Goal: Information Seeking & Learning: Learn about a topic

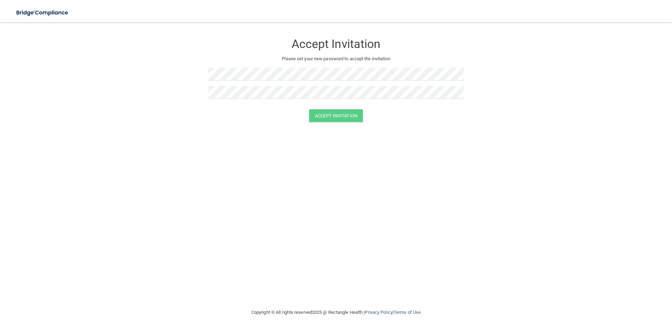
click at [207, 98] on form "Accept Invitation Please set your new password to accept the invitation Accept …" at bounding box center [336, 79] width 644 height 101
click at [309, 109] on button "Accept Invitation" at bounding box center [336, 115] width 54 height 13
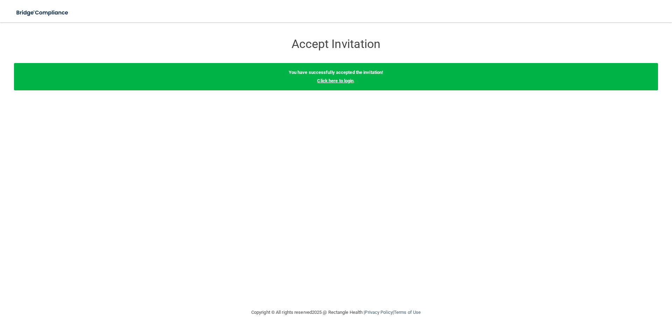
click at [352, 82] on link "Click here to login" at bounding box center [335, 80] width 36 height 5
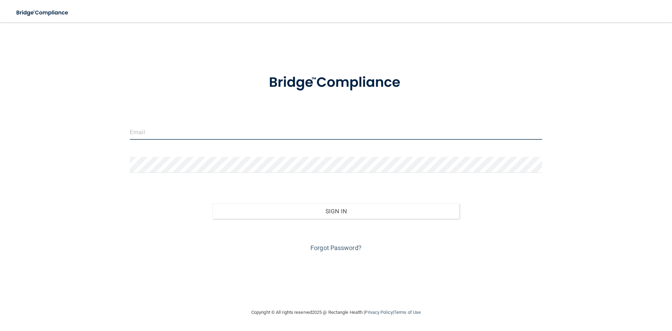
click at [241, 127] on input "email" at bounding box center [336, 132] width 412 height 16
type input "[EMAIL_ADDRESS][DOMAIN_NAME]"
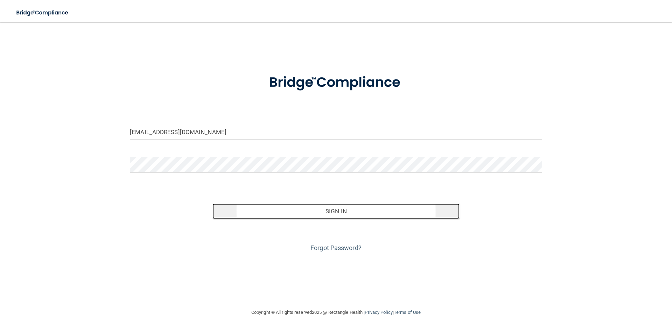
click at [290, 205] on button "Sign In" at bounding box center [335, 210] width 247 height 15
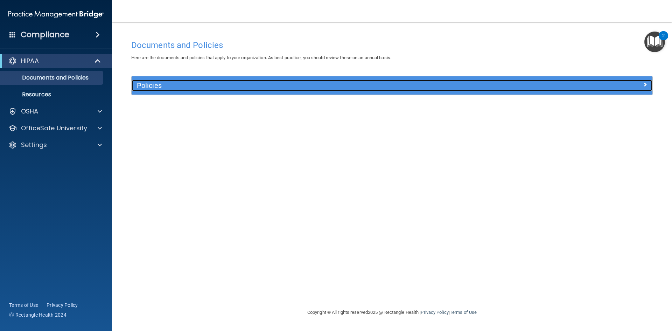
click at [644, 86] on span at bounding box center [645, 84] width 4 height 8
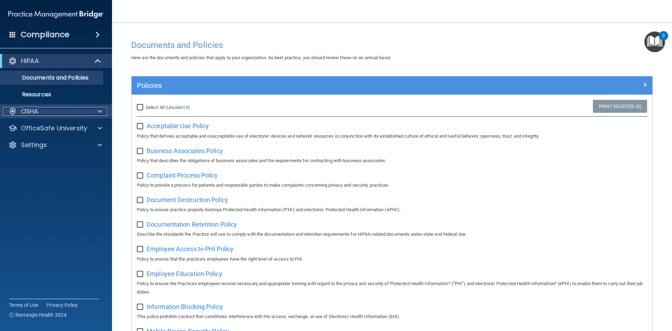
click at [99, 111] on span at bounding box center [100, 111] width 4 height 8
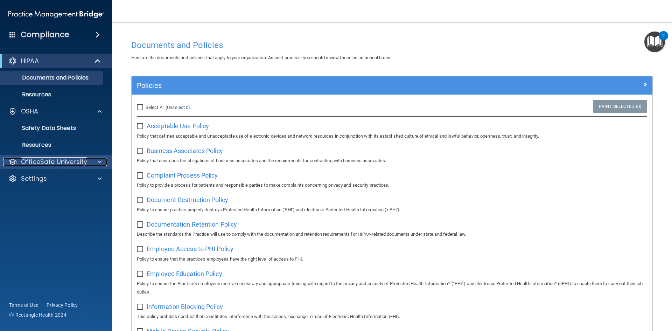
click at [95, 159] on div at bounding box center [98, 161] width 17 height 8
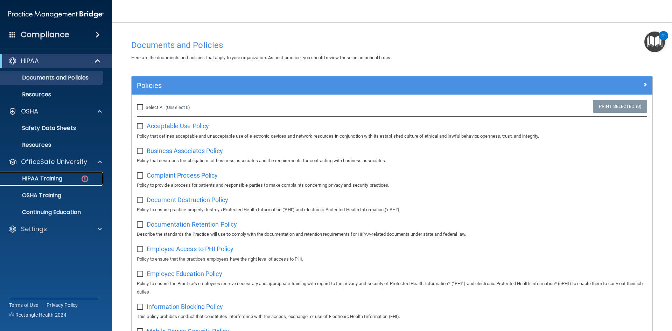
click at [55, 178] on p "HIPAA Training" at bounding box center [34, 178] width 58 height 7
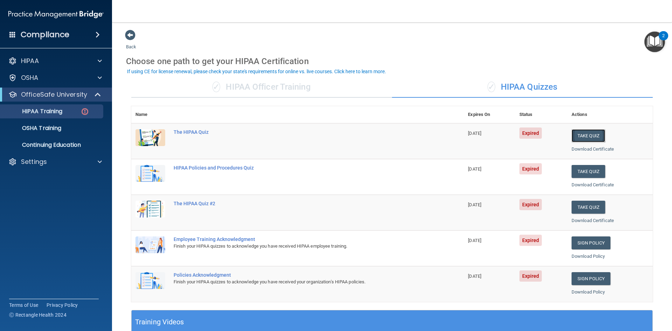
click at [583, 137] on button "Take Quiz" at bounding box center [588, 135] width 34 height 13
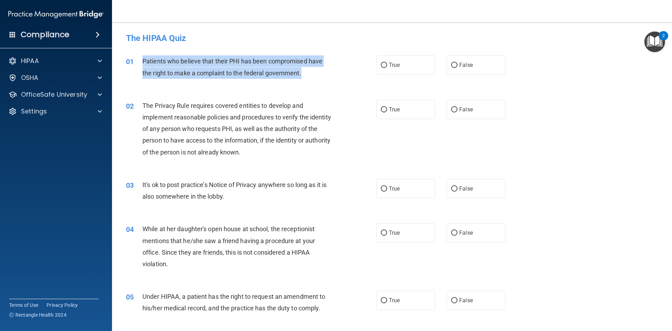
drag, startPoint x: 328, startPoint y: 80, endPoint x: 142, endPoint y: 59, distance: 187.6
click at [142, 59] on div "01 Patients who believe that their PHI has been compromised have the right to m…" at bounding box center [250, 68] width 271 height 27
copy div "Patients who believe that their PHI has been compromised have the right to make…"
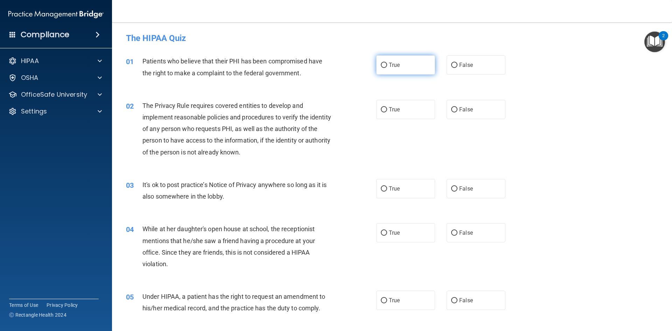
click at [384, 61] on label "True" at bounding box center [405, 64] width 59 height 19
click at [384, 63] on input "True" at bounding box center [384, 65] width 6 height 5
radio input "true"
click at [245, 145] on div "The Privacy Rule requires covered entities to develop and implement reasonable …" at bounding box center [240, 129] width 196 height 58
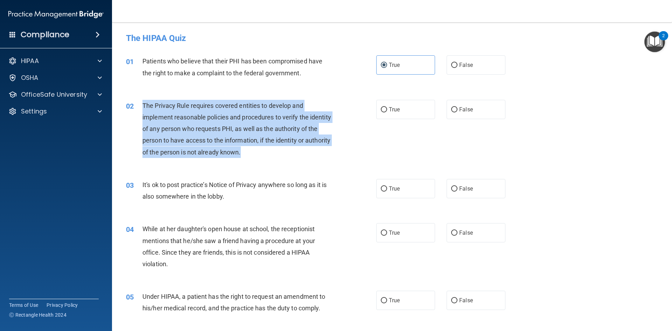
drag, startPoint x: 272, startPoint y: 154, endPoint x: 140, endPoint y: 101, distance: 142.1
click at [140, 101] on div "02 The Privacy Rule requires covered entities to develop and implement reasonab…" at bounding box center [250, 131] width 271 height 62
copy div "The Privacy Rule requires covered entities to develop and implement reasonable …"
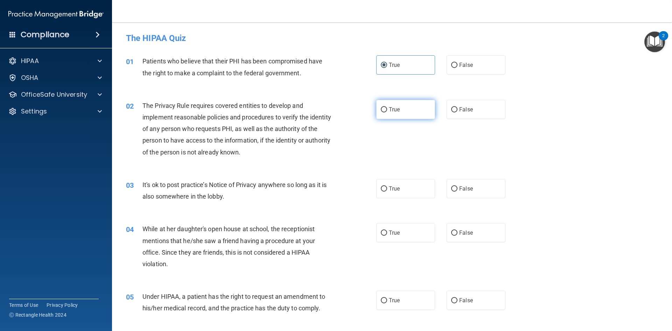
click at [386, 108] on label "True" at bounding box center [405, 109] width 59 height 19
click at [386, 108] on input "True" at bounding box center [384, 109] width 6 height 5
radio input "true"
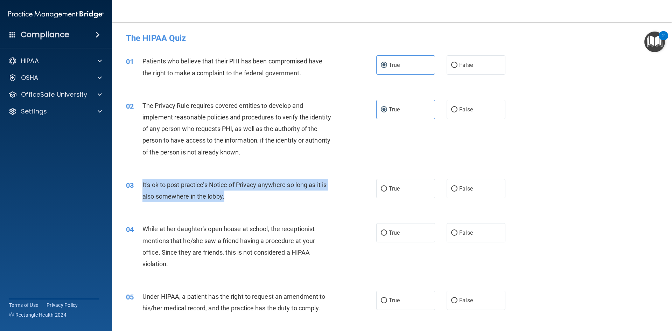
drag, startPoint x: 232, startPoint y: 195, endPoint x: 135, endPoint y: 185, distance: 97.8
click at [135, 185] on div "03 It's ok to post practice’s Notice of Privacy anywhere so long as it is also …" at bounding box center [250, 192] width 271 height 27
copy div "It's ok to post practice’s Notice of Privacy anywhere so long as it is also som…"
click at [457, 194] on label "False" at bounding box center [475, 188] width 59 height 19
click at [457, 191] on input "False" at bounding box center [454, 188] width 6 height 5
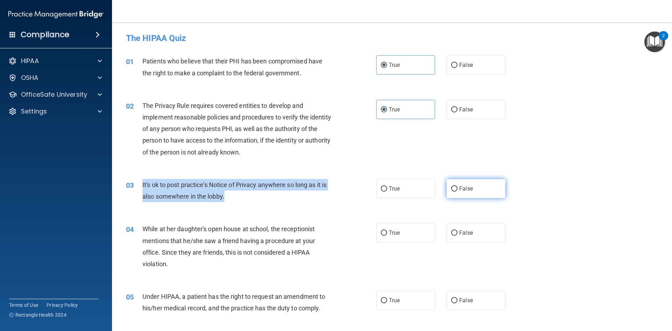
radio input "true"
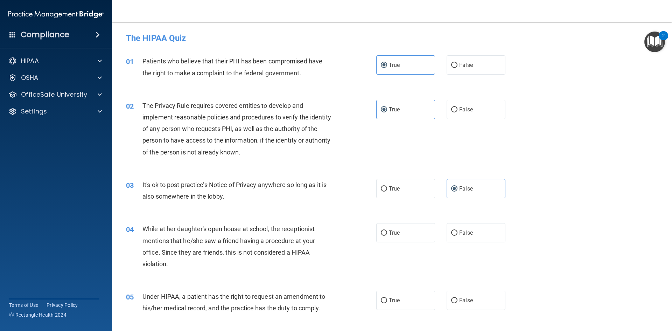
scroll to position [70, 0]
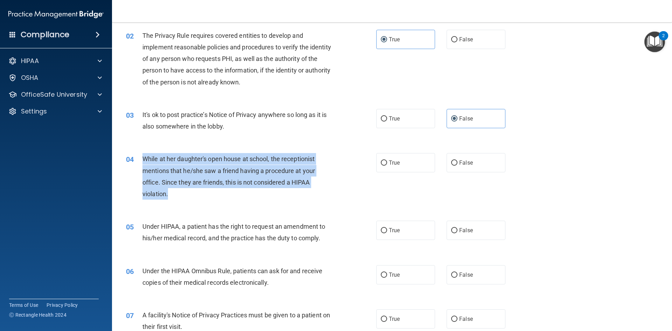
drag, startPoint x: 248, startPoint y: 189, endPoint x: 142, endPoint y: 159, distance: 110.2
click at [142, 159] on div "While at her daughter's open house at school, the receptionist mentions that he…" at bounding box center [240, 176] width 196 height 47
copy span "While at her daughter's open house at school, the receptionist mentions that he…"
click at [196, 197] on div "While at her daughter's open house at school, the receptionist mentions that he…" at bounding box center [240, 176] width 196 height 47
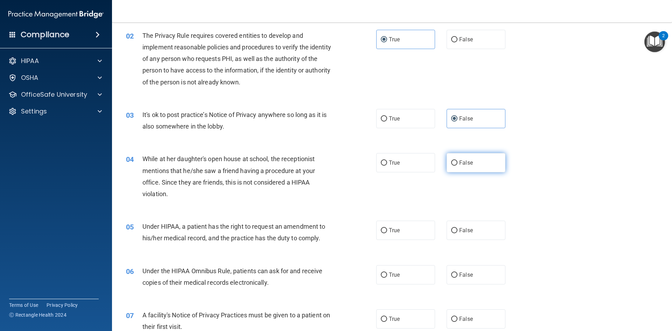
click at [467, 168] on label "False" at bounding box center [475, 162] width 59 height 19
click at [457, 165] on input "False" at bounding box center [454, 162] width 6 height 5
radio input "true"
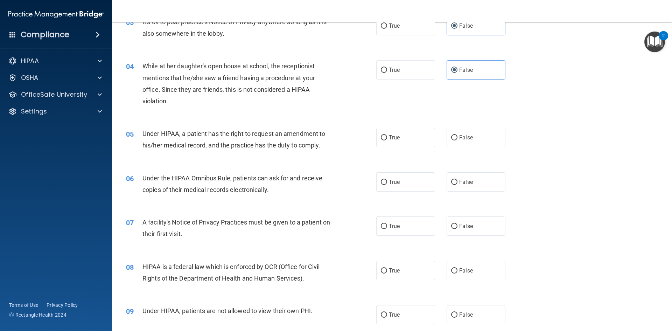
scroll to position [175, 0]
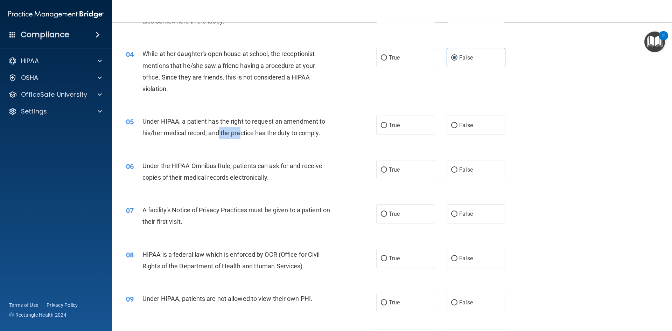
drag, startPoint x: 241, startPoint y: 132, endPoint x: 362, endPoint y: 148, distance: 122.1
click at [220, 128] on div "Under HIPAA, a patient has the right to request an amendment to his/her medical…" at bounding box center [240, 126] width 196 height 23
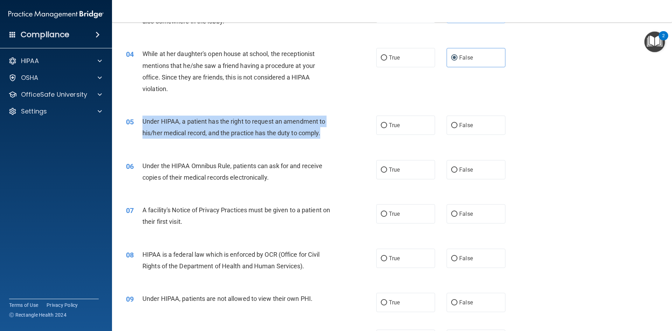
drag, startPoint x: 331, startPoint y: 138, endPoint x: 136, endPoint y: 120, distance: 195.3
click at [136, 120] on div "05 Under HIPAA, a patient has the right to request an amendment to his/her medi…" at bounding box center [250, 128] width 271 height 27
copy div "Under HIPAA, a patient has the right to request an amendment to his/her medical…"
click at [477, 121] on label "False" at bounding box center [475, 124] width 59 height 19
click at [457, 123] on input "False" at bounding box center [454, 125] width 6 height 5
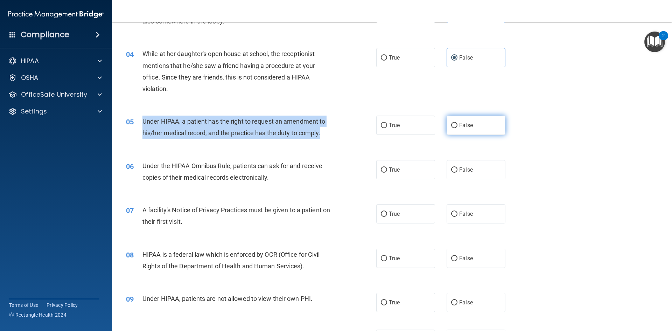
radio input "true"
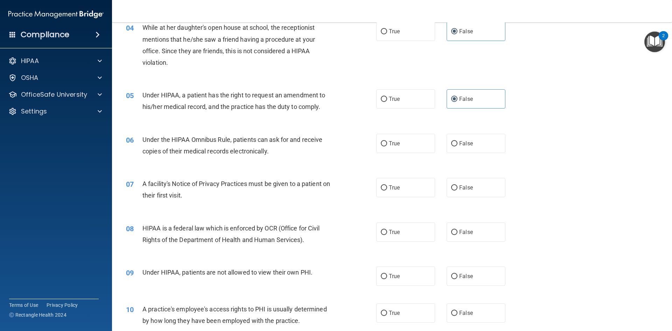
scroll to position [245, 0]
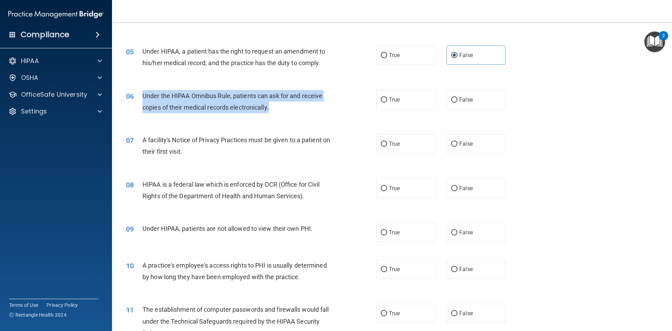
drag, startPoint x: 250, startPoint y: 109, endPoint x: 138, endPoint y: 95, distance: 113.2
click at [138, 95] on div "06 Under the HIPAA Omnibus Rule, patients can ask for and receive copies of the…" at bounding box center [250, 103] width 271 height 27
copy div "Under the HIPAA Omnibus Rule, patients can ask for and receive copies of their …"
click at [383, 97] on input "True" at bounding box center [384, 99] width 6 height 5
radio input "true"
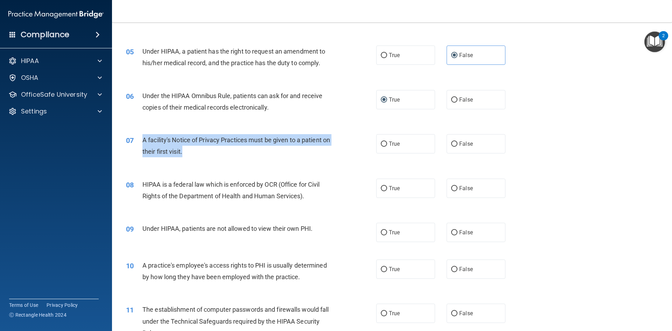
drag, startPoint x: 205, startPoint y: 153, endPoint x: 165, endPoint y: 145, distance: 41.0
click at [138, 136] on div "07 A facility's Notice of Privacy Practices must be given to a patient on their…" at bounding box center [250, 147] width 271 height 27
copy div "A facility's Notice of Privacy Practices must be given to a patient on their fi…"
click at [420, 148] on label "True" at bounding box center [405, 143] width 59 height 19
click at [387, 147] on input "True" at bounding box center [384, 143] width 6 height 5
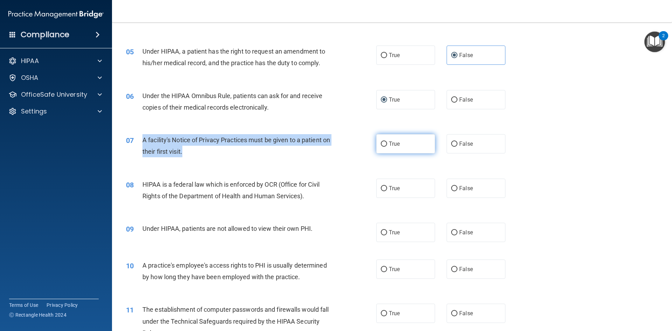
radio input "true"
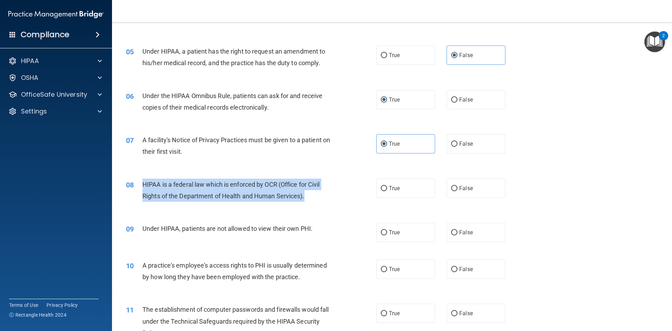
drag, startPoint x: 329, startPoint y: 195, endPoint x: 136, endPoint y: 184, distance: 192.7
click at [136, 184] on div "08 HIPAA is a federal law which is enforced by OCR (Office for Civil Rights of …" at bounding box center [250, 191] width 271 height 27
copy div "HIPAA is a federal law which is enforced by OCR (Office for Civil Rights of the…"
click at [398, 192] on label "True" at bounding box center [405, 187] width 59 height 19
click at [387, 191] on input "True" at bounding box center [384, 188] width 6 height 5
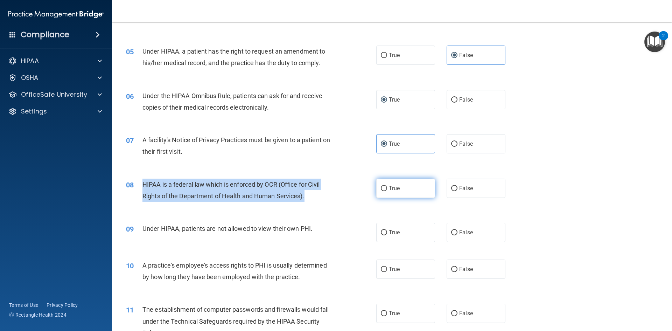
radio input "true"
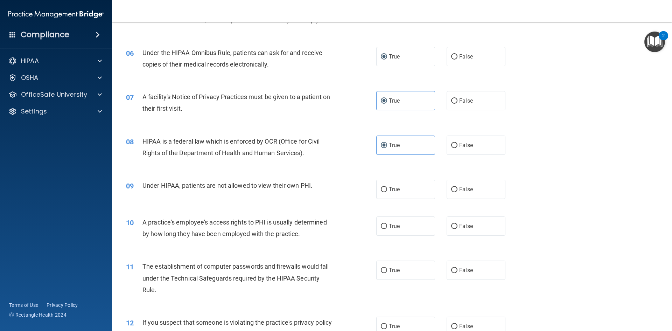
scroll to position [385, 0]
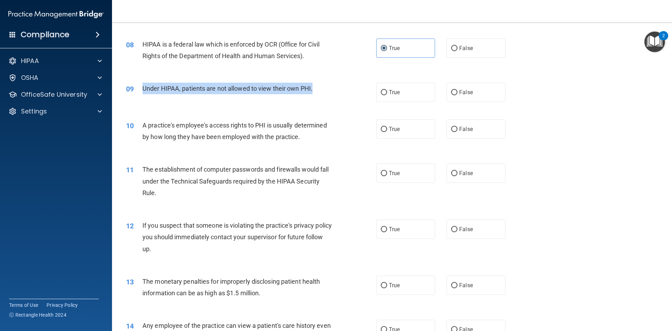
drag, startPoint x: 334, startPoint y: 88, endPoint x: 141, endPoint y: 95, distance: 193.2
click at [141, 95] on div "09 Under HIPAA, patients are not allowed to view their own PHI." at bounding box center [250, 90] width 271 height 15
copy div "Under HIPAA, patients are not allowed to view their own PHI."
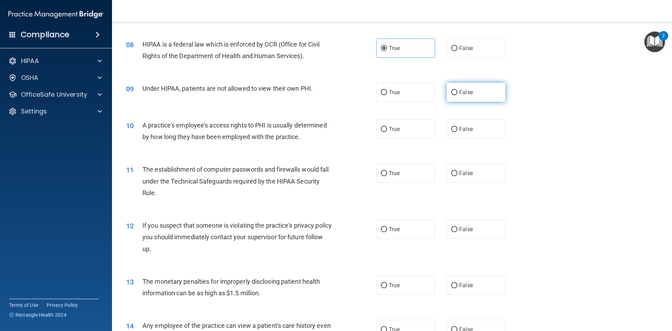
click at [465, 99] on label "False" at bounding box center [475, 92] width 59 height 19
click at [457, 95] on input "False" at bounding box center [454, 92] width 6 height 5
radio input "true"
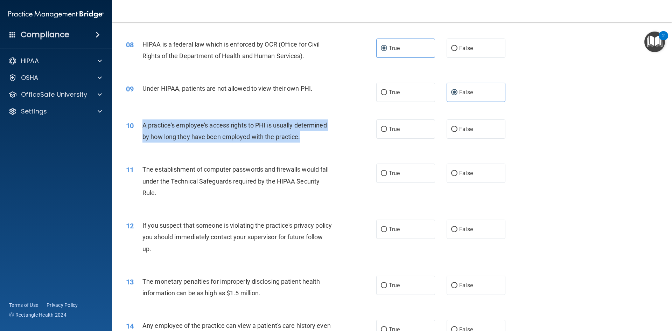
drag, startPoint x: 257, startPoint y: 137, endPoint x: 143, endPoint y: 122, distance: 115.0
click at [143, 122] on div "A practice's employee's access rights to PHI is usually determined by how long …" at bounding box center [240, 130] width 196 height 23
copy span "A practice's employee's access rights to PHI is usually determined by how long …"
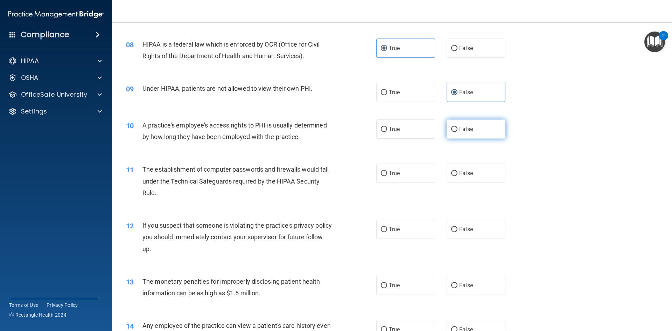
click at [469, 132] on label "False" at bounding box center [475, 128] width 59 height 19
click at [457, 132] on input "False" at bounding box center [454, 129] width 6 height 5
radio input "true"
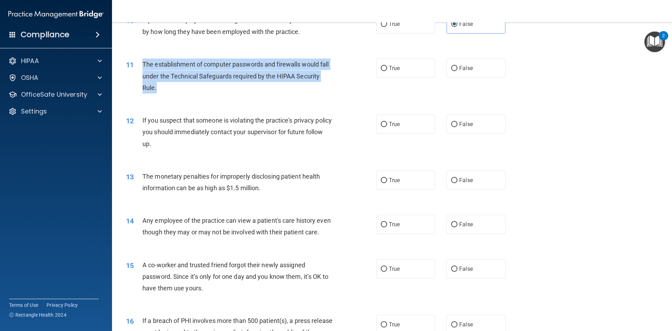
drag, startPoint x: 212, startPoint y: 88, endPoint x: 142, endPoint y: 62, distance: 75.1
click at [141, 62] on div "11 The establishment of computer passwords and firewalls would fall under the T…" at bounding box center [250, 77] width 271 height 38
click at [381, 69] on input "True" at bounding box center [384, 68] width 6 height 5
radio input "true"
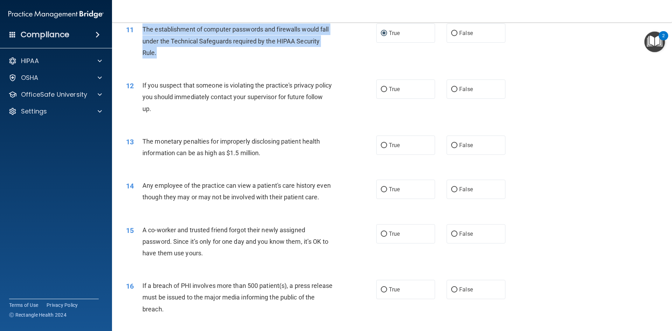
click at [274, 115] on div "12 If you suspect that someone is violating the practice's privacy policy you s…" at bounding box center [250, 98] width 271 height 38
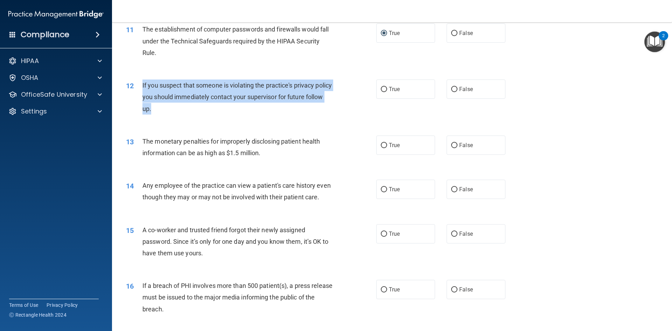
drag, startPoint x: 183, startPoint y: 110, endPoint x: 134, endPoint y: 86, distance: 54.4
click at [134, 86] on div "12 If you suspect that someone is violating the practice's privacy policy you s…" at bounding box center [250, 98] width 271 height 38
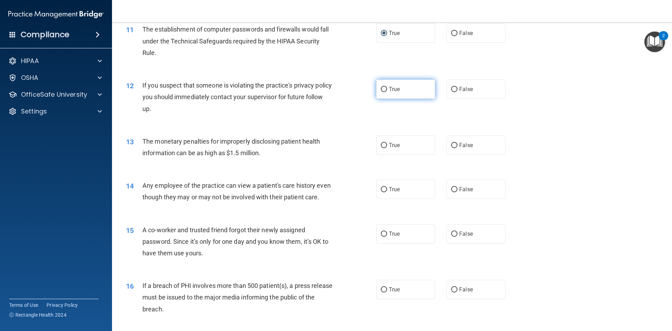
click at [388, 95] on label "True" at bounding box center [405, 88] width 59 height 19
click at [387, 92] on input "True" at bounding box center [384, 89] width 6 height 5
radio input "true"
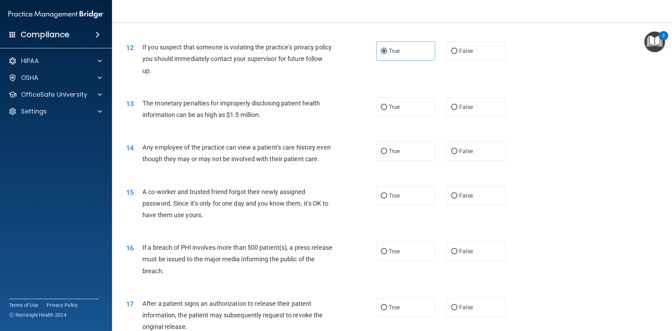
scroll to position [625, 0]
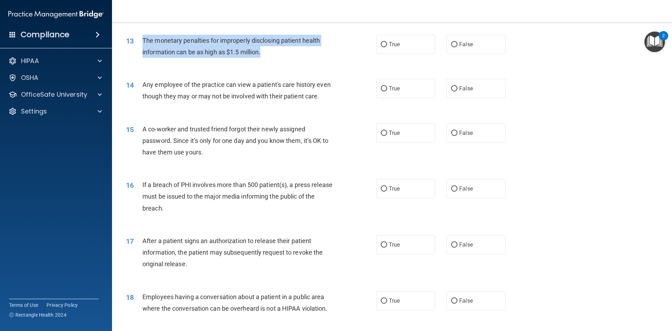
drag, startPoint x: 277, startPoint y: 58, endPoint x: 142, endPoint y: 37, distance: 136.6
click at [142, 37] on div "13 The monetary penalties for improperly disclosing patient health information …" at bounding box center [250, 48] width 271 height 27
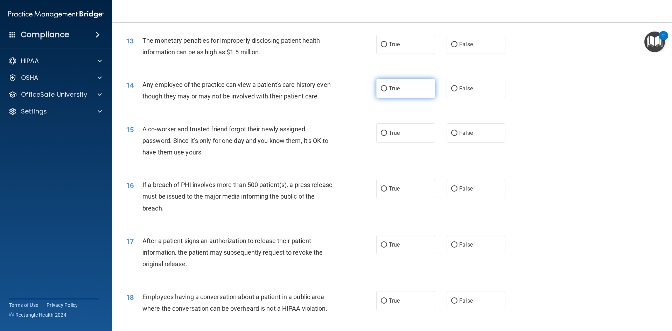
click at [395, 83] on label "True" at bounding box center [405, 88] width 59 height 19
click at [387, 86] on input "True" at bounding box center [384, 88] width 6 height 5
radio input "true"
click at [409, 41] on label "True" at bounding box center [405, 44] width 59 height 19
click at [387, 42] on input "True" at bounding box center [384, 44] width 6 height 5
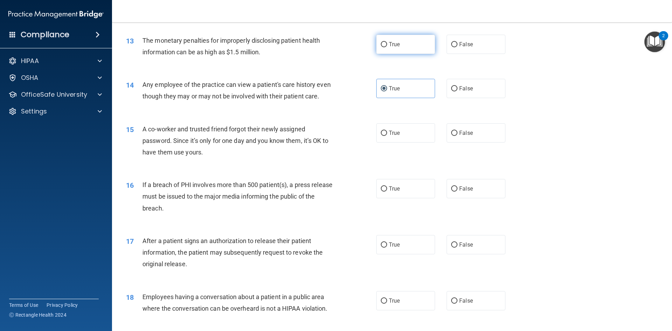
radio input "true"
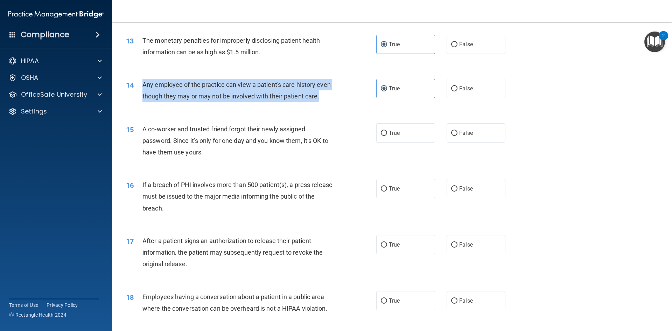
drag, startPoint x: 172, startPoint y: 103, endPoint x: 136, endPoint y: 82, distance: 42.2
click at [136, 82] on div "14 Any employee of the practice can view a patient's care history even though t…" at bounding box center [250, 92] width 271 height 27
click at [459, 92] on label "False" at bounding box center [475, 88] width 59 height 19
click at [457, 91] on input "False" at bounding box center [454, 88] width 6 height 5
radio input "true"
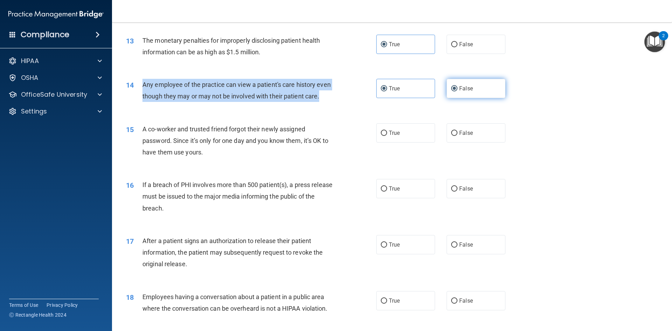
radio input "false"
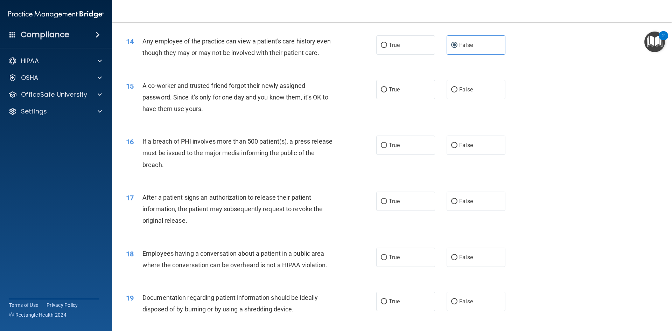
scroll to position [730, 0]
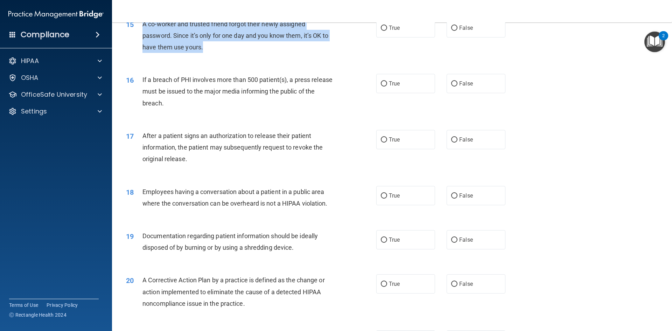
drag, startPoint x: 217, startPoint y: 61, endPoint x: 151, endPoint y: 40, distance: 68.3
click at [143, 40] on div "A co-worker and trusted friend forgot their newly assigned password. Since it’s…" at bounding box center [240, 35] width 196 height 35
click at [459, 31] on span "False" at bounding box center [466, 27] width 14 height 7
click at [456, 31] on input "False" at bounding box center [454, 28] width 6 height 5
radio input "true"
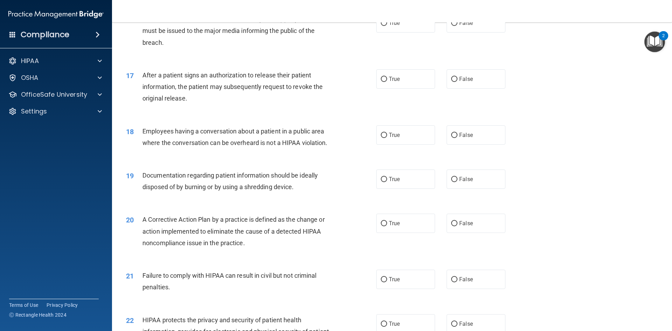
scroll to position [800, 0]
drag, startPoint x: 255, startPoint y: 130, endPoint x: 253, endPoint y: 121, distance: 8.7
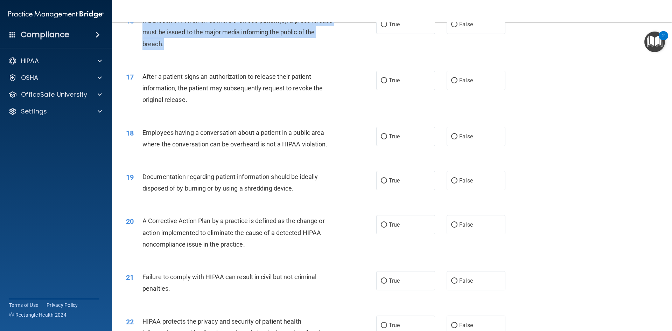
drag, startPoint x: 183, startPoint y: 58, endPoint x: 134, endPoint y: 32, distance: 55.6
click at [134, 32] on div "16 If a breach of PHI involves more than 500 patient(s), a press release must b…" at bounding box center [250, 34] width 271 height 38
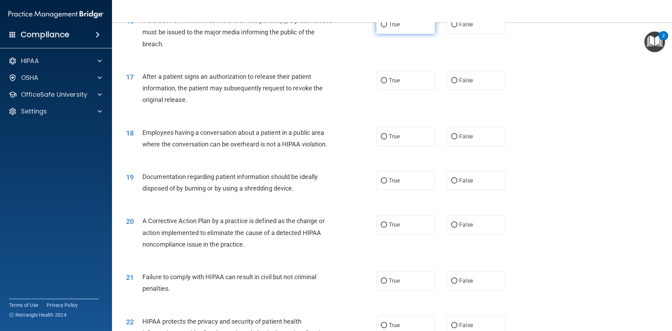
click at [393, 28] on span "True" at bounding box center [394, 24] width 11 height 7
click at [387, 27] on input "True" at bounding box center [384, 24] width 6 height 5
radio input "true"
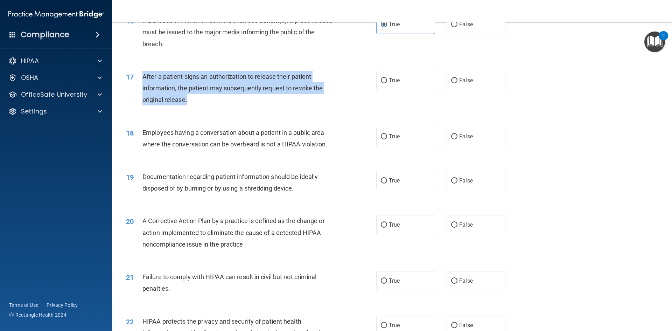
drag, startPoint x: 216, startPoint y: 114, endPoint x: 136, endPoint y: 94, distance: 82.5
click at [136, 94] on div "17 After a patient signs an authorization to release their patient information,…" at bounding box center [250, 90] width 271 height 38
click at [393, 85] on label "True" at bounding box center [405, 80] width 59 height 19
click at [387, 83] on input "True" at bounding box center [384, 80] width 6 height 5
radio input "true"
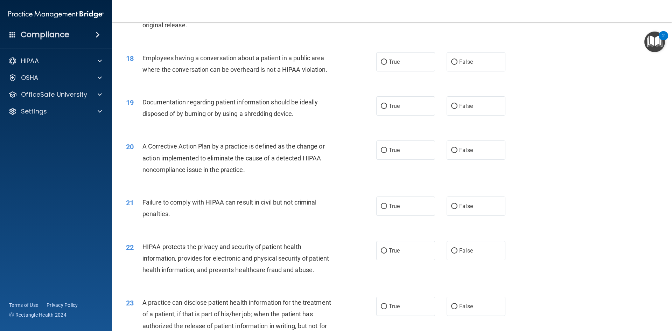
scroll to position [859, 0]
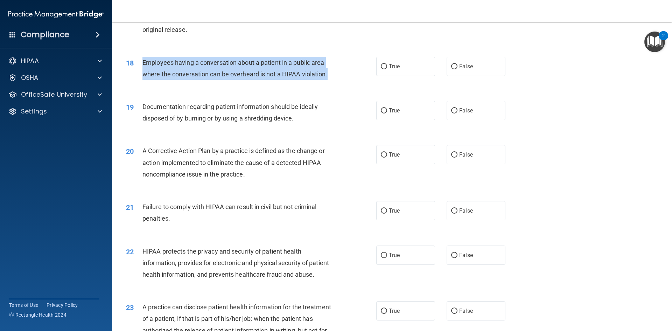
drag, startPoint x: 338, startPoint y: 85, endPoint x: 141, endPoint y: 73, distance: 197.6
click at [141, 73] on div "18 Employees having a conversation about a patient in a public area where the c…" at bounding box center [250, 70] width 271 height 27
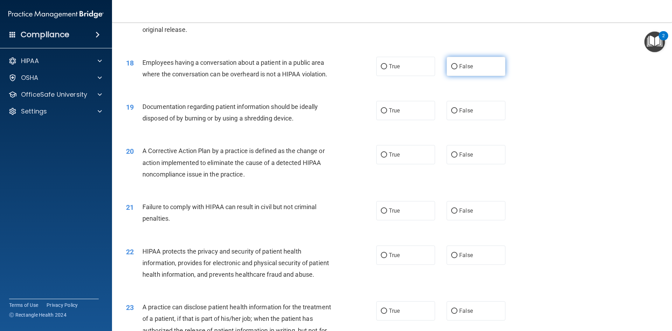
click at [476, 76] on label "False" at bounding box center [475, 66] width 59 height 19
click at [457, 69] on input "False" at bounding box center [454, 66] width 6 height 5
radio input "true"
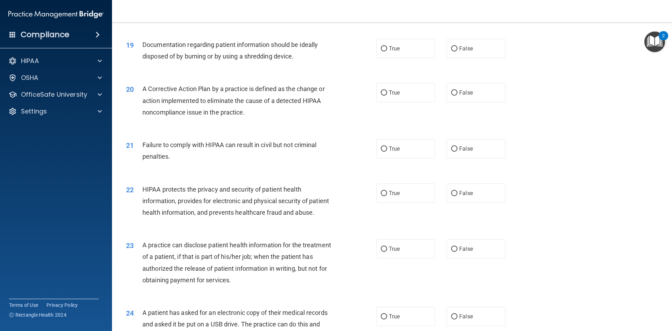
scroll to position [925, 0]
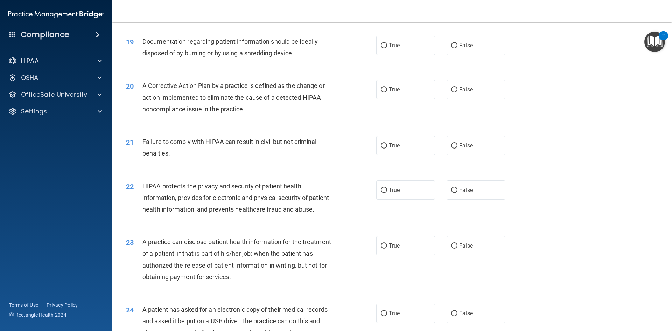
drag, startPoint x: 335, startPoint y: 139, endPoint x: 328, endPoint y: 151, distance: 14.3
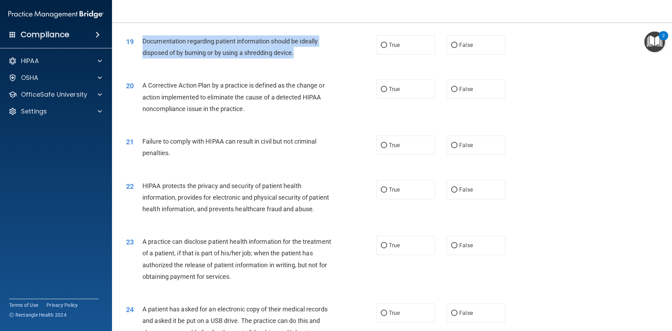
drag, startPoint x: 229, startPoint y: 56, endPoint x: 152, endPoint y: 55, distance: 76.6
click at [141, 55] on div "19 Documentation regarding patient information should be ideally disposed of by…" at bounding box center [250, 48] width 271 height 27
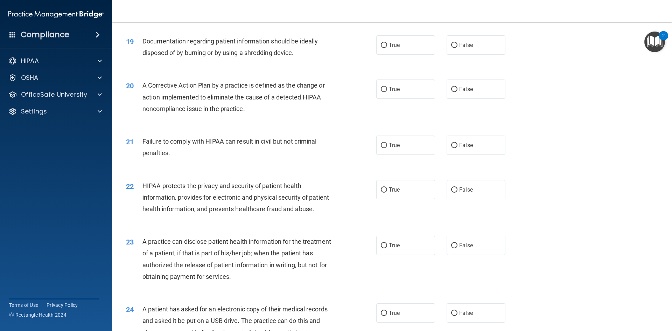
click at [398, 66] on div "19 Documentation regarding patient information should be ideally disposed of by…" at bounding box center [392, 49] width 542 height 44
click at [396, 55] on label "True" at bounding box center [405, 44] width 59 height 19
click at [387, 48] on input "True" at bounding box center [384, 45] width 6 height 5
radio input "true"
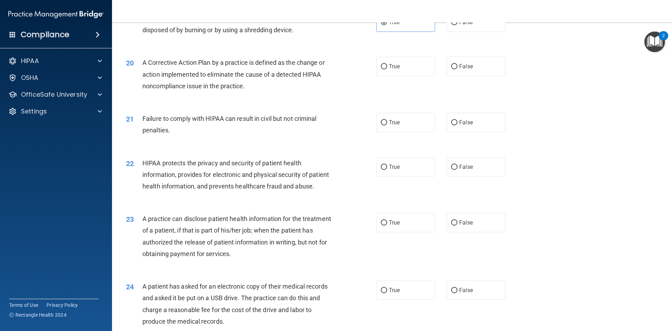
scroll to position [960, 0]
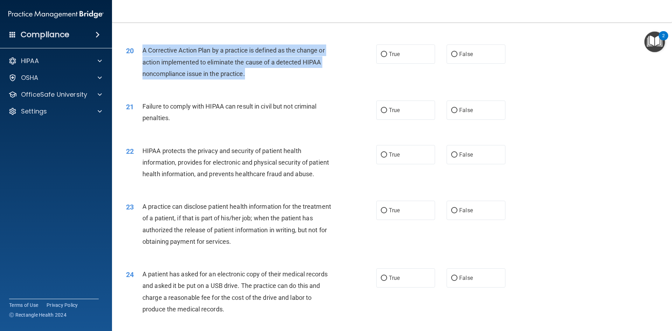
drag, startPoint x: 257, startPoint y: 85, endPoint x: 133, endPoint y: 64, distance: 126.2
click at [133, 64] on div "20 A Corrective Action Plan by a practice is defined as the change or action im…" at bounding box center [250, 63] width 271 height 38
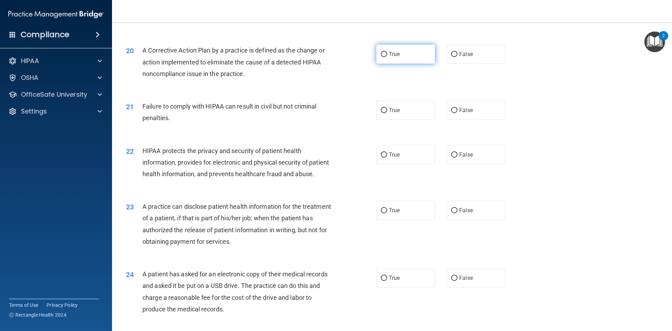
click at [382, 64] on label "True" at bounding box center [405, 53] width 59 height 19
click at [382, 57] on input "True" at bounding box center [384, 54] width 6 height 5
radio input "true"
drag, startPoint x: 211, startPoint y: 144, endPoint x: 167, endPoint y: 123, distance: 49.5
click at [162, 123] on div "21 Failure to comply with HIPAA can result in civil but not criminal penalties.…" at bounding box center [392, 114] width 542 height 44
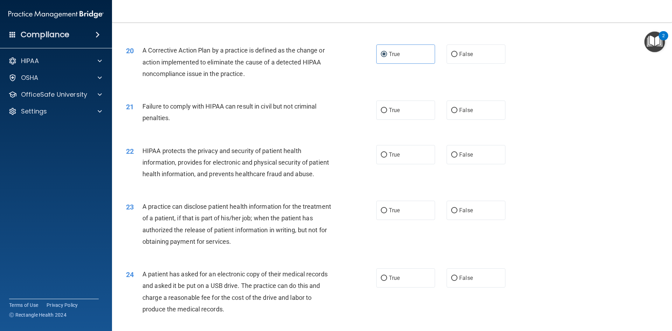
click at [167, 123] on div "Failure to comply with HIPAA can result in civil but not criminal penalties." at bounding box center [240, 111] width 196 height 23
drag, startPoint x: 176, startPoint y: 132, endPoint x: 137, endPoint y: 117, distance: 40.7
click at [137, 117] on div "21 Failure to comply with HIPAA can result in civil but not criminal penalties." at bounding box center [250, 113] width 271 height 27
click at [439, 120] on div "True False" at bounding box center [446, 109] width 141 height 19
click at [467, 113] on span "False" at bounding box center [466, 110] width 14 height 7
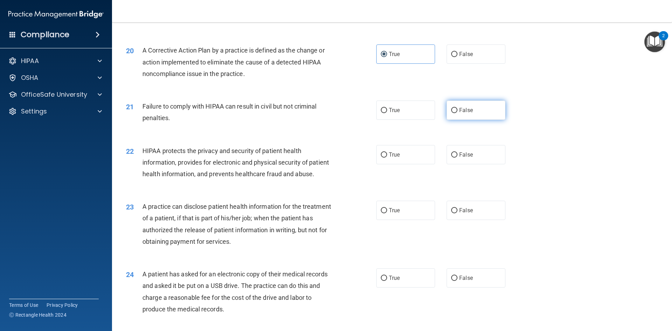
click at [457, 113] on input "False" at bounding box center [454, 110] width 6 height 5
radio input "true"
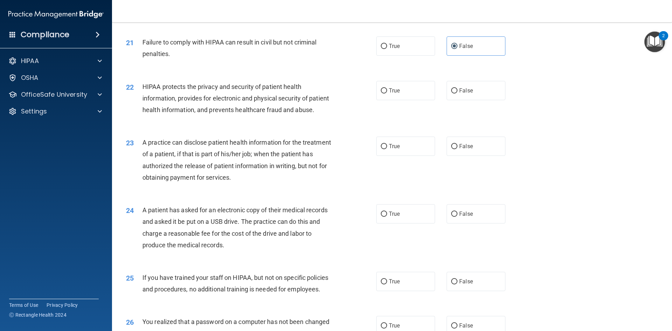
scroll to position [1030, 0]
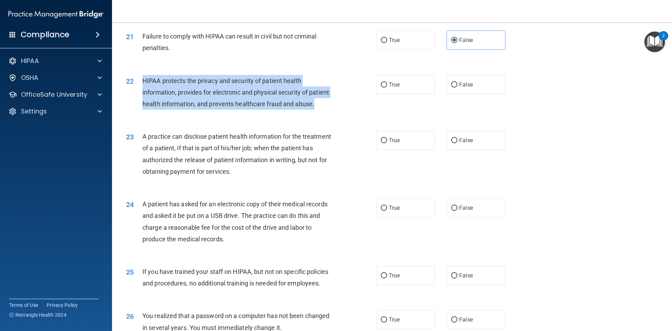
drag, startPoint x: 190, startPoint y: 121, endPoint x: 142, endPoint y: 89, distance: 58.2
click at [142, 89] on div "HIPAA protects the privacy and security of patient health information, provides…" at bounding box center [240, 92] width 196 height 35
click at [377, 94] on label "True" at bounding box center [405, 84] width 59 height 19
click at [381, 87] on input "True" at bounding box center [384, 84] width 6 height 5
radio input "true"
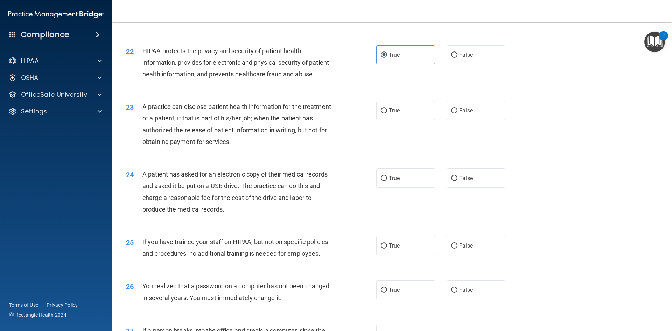
scroll to position [1100, 0]
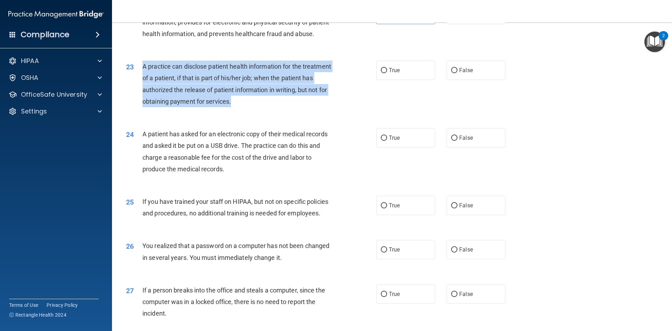
drag, startPoint x: 263, startPoint y: 128, endPoint x: 133, endPoint y: 93, distance: 134.7
click at [133, 93] on div "23 A practice can disclose patient health information for the treatment of a pa…" at bounding box center [250, 86] width 271 height 50
click at [491, 80] on label "False" at bounding box center [475, 70] width 59 height 19
click at [457, 73] on input "False" at bounding box center [454, 70] width 6 height 5
radio input "true"
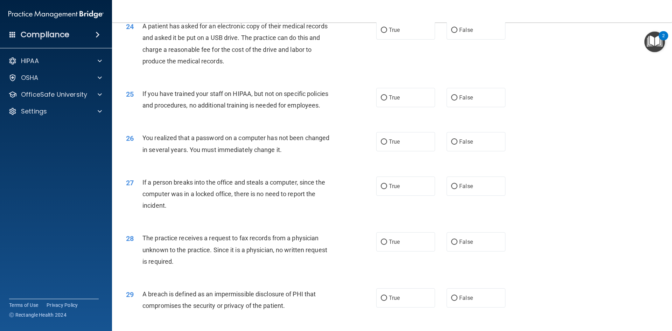
scroll to position [1170, 0]
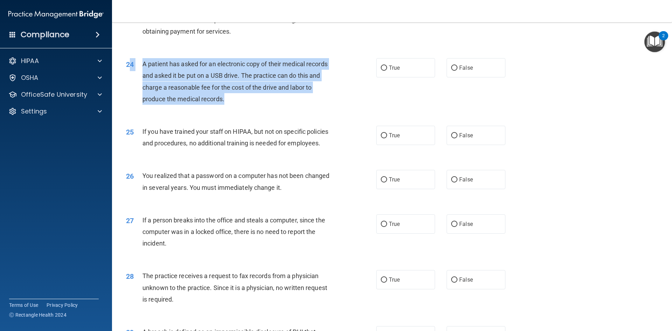
drag, startPoint x: 241, startPoint y: 129, endPoint x: 132, endPoint y: 93, distance: 114.5
click at [132, 93] on div "24 A patient has asked for an electronic copy of their medical records and aske…" at bounding box center [250, 83] width 271 height 50
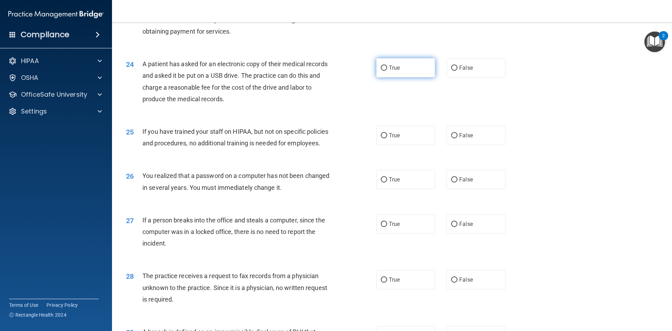
click at [404, 77] on label "True" at bounding box center [405, 67] width 59 height 19
click at [387, 71] on input "True" at bounding box center [384, 67] width 6 height 5
radio input "true"
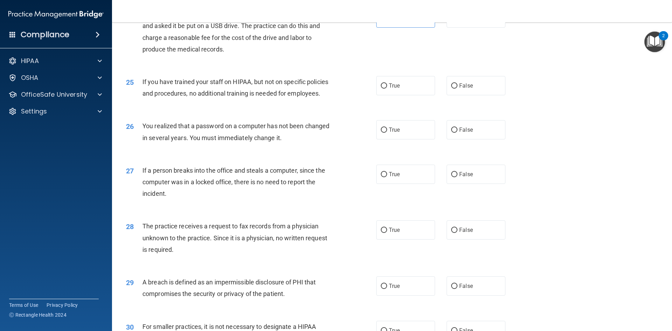
scroll to position [1275, 0]
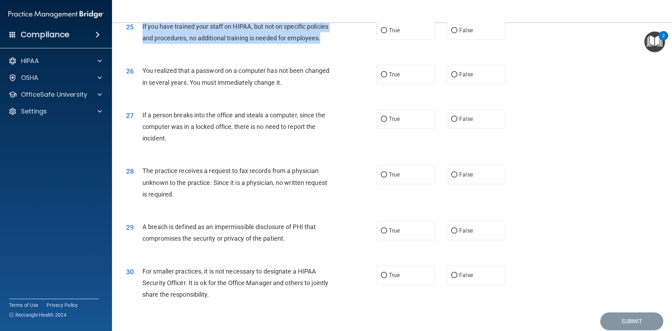
drag, startPoint x: 335, startPoint y: 64, endPoint x: 140, endPoint y: 48, distance: 195.8
click at [140, 47] on div "25 If you have trained your staff on HIPAA, but not on specific policies and pr…" at bounding box center [250, 34] width 271 height 27
click at [454, 40] on label "False" at bounding box center [475, 30] width 59 height 19
click at [454, 33] on input "False" at bounding box center [454, 30] width 6 height 5
radio input "true"
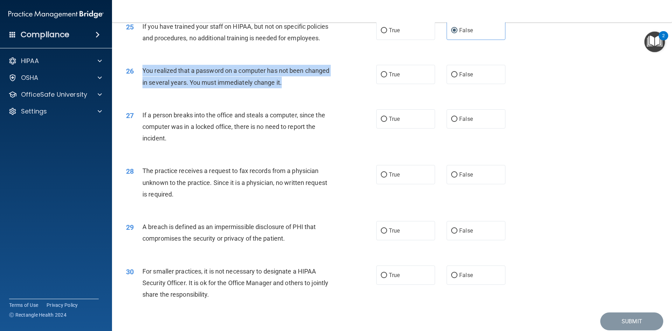
drag, startPoint x: 203, startPoint y: 101, endPoint x: 142, endPoint y: 97, distance: 61.8
click at [142, 91] on div "26 You realized that a password on a computer has not been changed in several y…" at bounding box center [250, 78] width 271 height 27
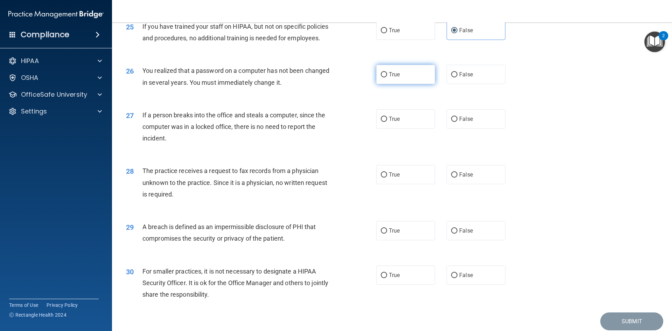
click at [394, 78] on span "True" at bounding box center [394, 74] width 11 height 7
click at [387, 77] on input "True" at bounding box center [384, 74] width 6 height 5
radio input "true"
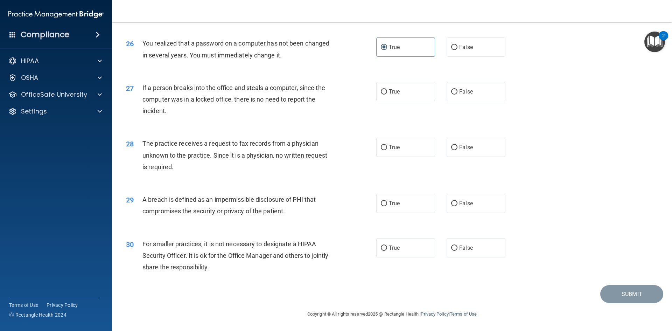
scroll to position [1325, 0]
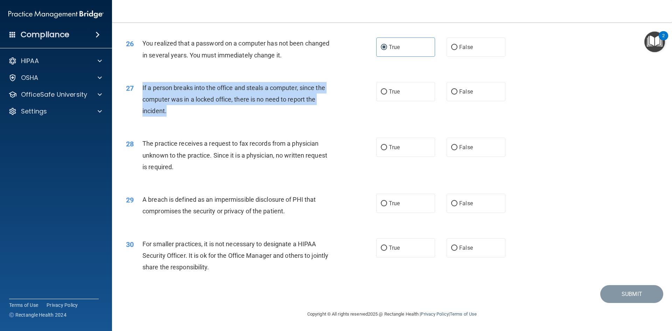
drag, startPoint x: 179, startPoint y: 109, endPoint x: 133, endPoint y: 84, distance: 52.5
click at [133, 84] on div "27 If a person breaks into the office and steals a computer, since the computer…" at bounding box center [250, 101] width 271 height 38
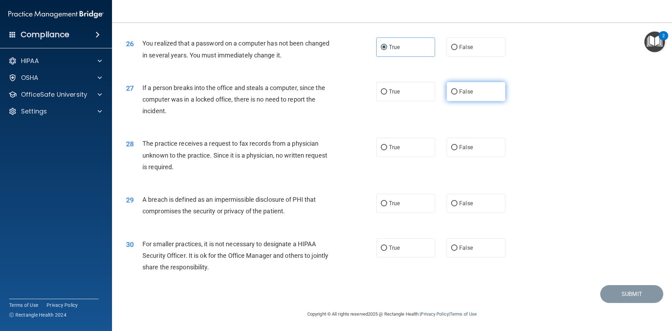
click at [462, 99] on label "False" at bounding box center [475, 91] width 59 height 19
click at [457, 94] on input "False" at bounding box center [454, 91] width 6 height 5
radio input "true"
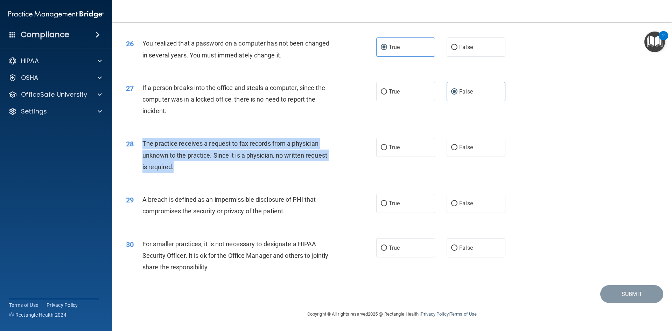
drag, startPoint x: 223, startPoint y: 165, endPoint x: 140, endPoint y: 138, distance: 87.8
click at [140, 138] on div "28 The practice receives a request to fax records from a physician unknown to t…" at bounding box center [250, 156] width 271 height 38
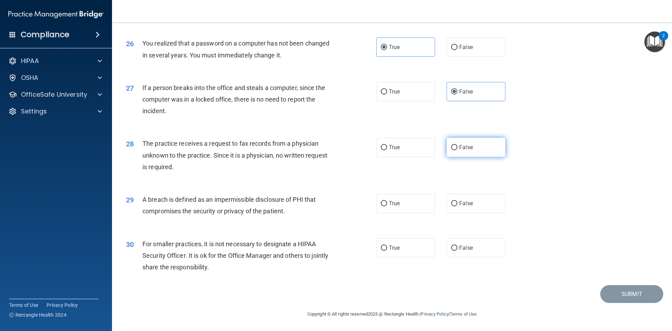
click at [466, 150] on span "False" at bounding box center [466, 147] width 14 height 7
click at [457, 150] on input "False" at bounding box center [454, 147] width 6 height 5
radio input "true"
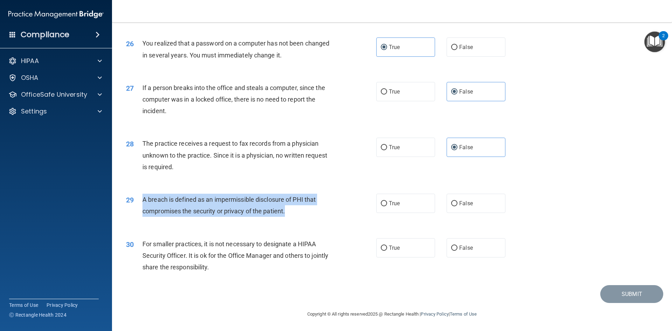
drag, startPoint x: 320, startPoint y: 217, endPoint x: 141, endPoint y: 200, distance: 180.3
click at [141, 200] on div "29 A breach is defined as an impermissible disclosure of PHI that compromises t…" at bounding box center [250, 206] width 271 height 27
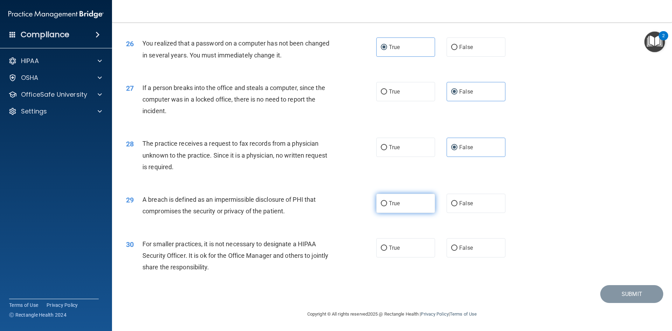
click at [419, 201] on label "True" at bounding box center [405, 202] width 59 height 19
click at [387, 201] on input "True" at bounding box center [384, 203] width 6 height 5
radio input "true"
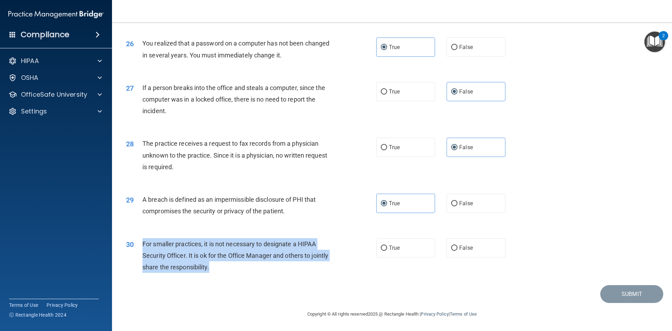
drag, startPoint x: 120, startPoint y: 236, endPoint x: 134, endPoint y: 240, distance: 14.3
click at [134, 240] on div "30 For smaller practices, it is not necessary to designate a HIPAA Security Off…" at bounding box center [250, 257] width 271 height 38
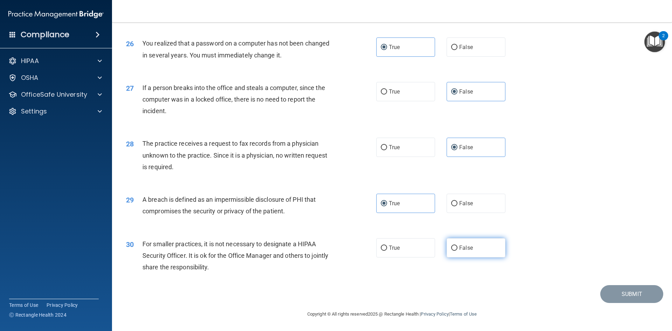
click at [461, 246] on span "False" at bounding box center [466, 247] width 14 height 7
click at [457, 246] on input "False" at bounding box center [454, 247] width 6 height 5
radio input "true"
click at [633, 293] on button "Submit" at bounding box center [631, 294] width 63 height 18
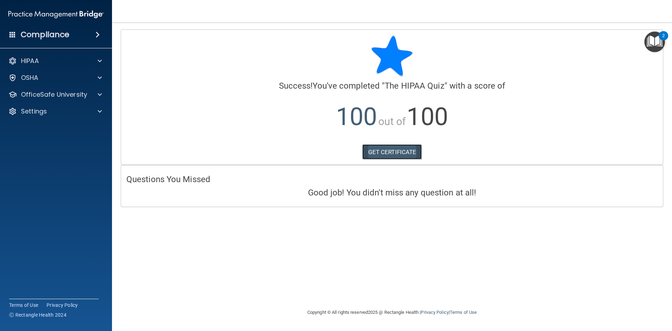
click at [399, 153] on link "GET CERTIFICATE" at bounding box center [392, 151] width 60 height 15
click at [58, 95] on p "OfficeSafe University" at bounding box center [54, 94] width 66 height 8
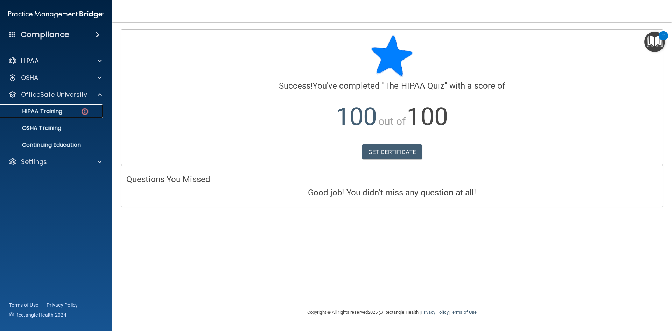
click at [48, 111] on p "HIPAA Training" at bounding box center [34, 111] width 58 height 7
